Goal: Transaction & Acquisition: Purchase product/service

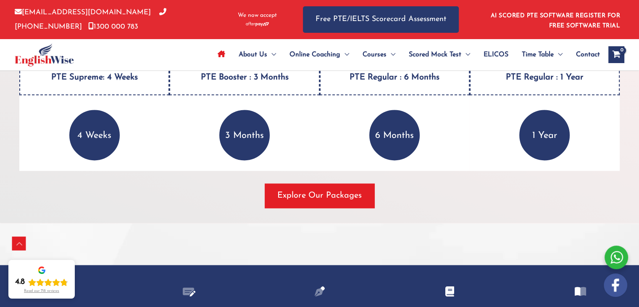
scroll to position [1191, 0]
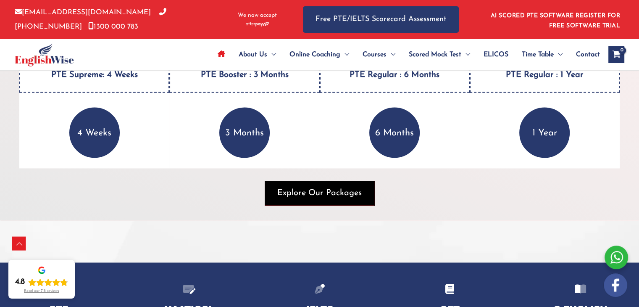
click at [295, 194] on span "Explore Our Packages" at bounding box center [319, 193] width 84 height 12
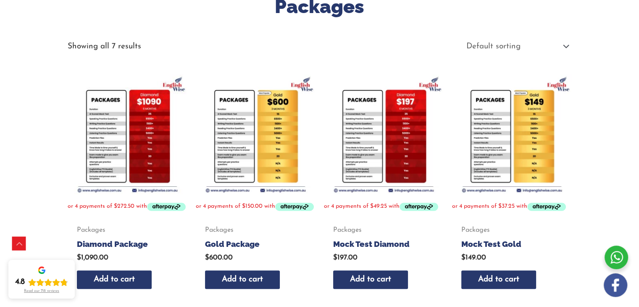
scroll to position [146, 0]
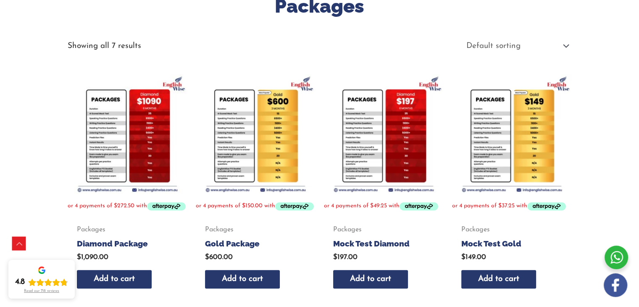
click at [411, 130] on img at bounding box center [384, 134] width 120 height 120
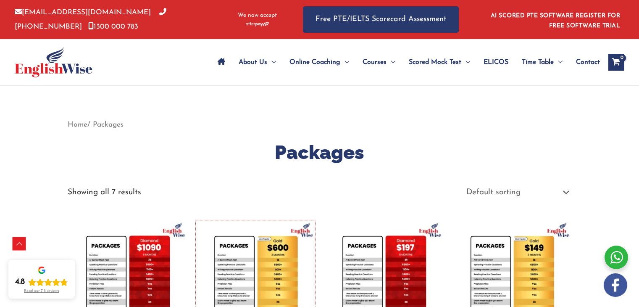
scroll to position [146, 0]
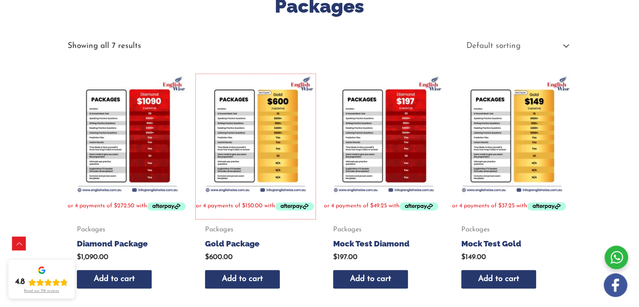
click at [284, 125] on img at bounding box center [256, 134] width 120 height 120
